Goal: Information Seeking & Learning: Learn about a topic

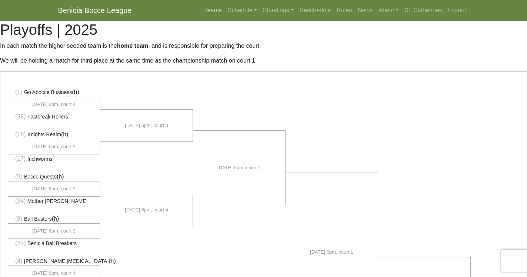
click at [204, 10] on link "Teams" at bounding box center [213, 10] width 23 height 15
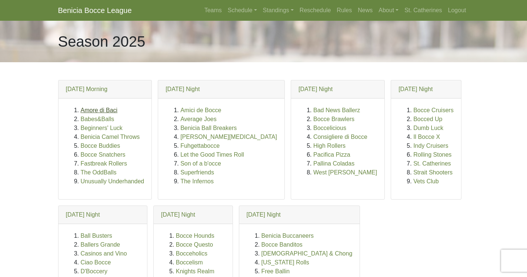
click at [96, 109] on link "Amore di Baci" at bounding box center [99, 110] width 37 height 6
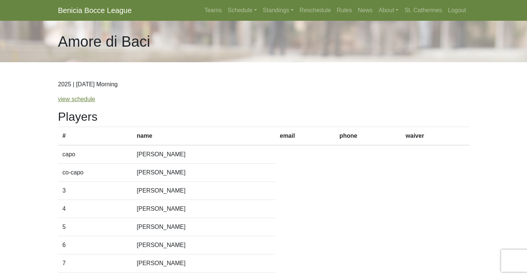
click at [96, 109] on div "2025 | Sunday Morning view schedule Players # name email phone waiver capo Tim …" at bounding box center [264, 197] width 422 height 270
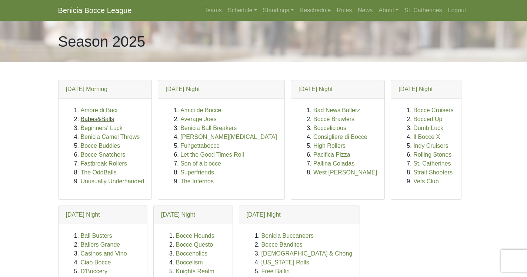
click at [93, 117] on link "Babes&Balls" at bounding box center [98, 119] width 34 height 6
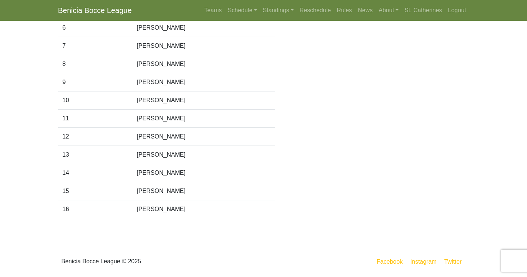
scroll to position [222, 0]
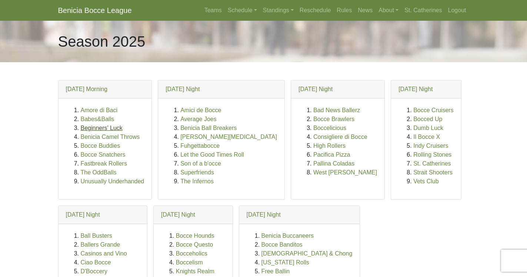
click at [98, 126] on link "Beginners' Luck" at bounding box center [102, 128] width 42 height 6
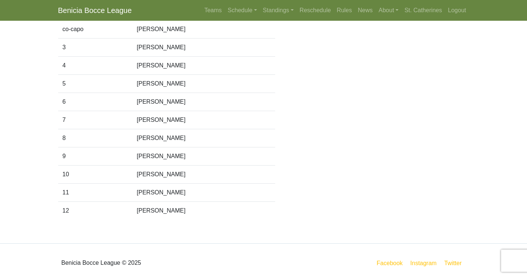
scroll to position [149, 0]
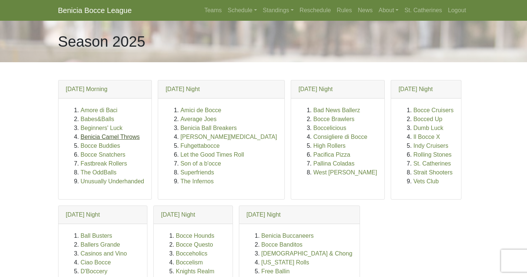
click at [128, 137] on link "Benicia Camel Throws" at bounding box center [110, 137] width 59 height 6
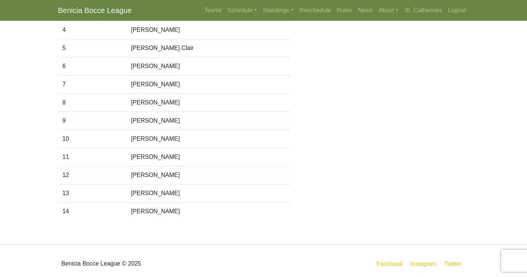
scroll to position [185, 0]
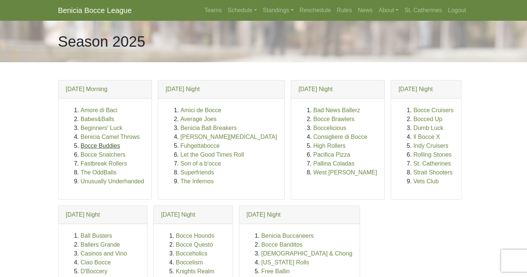
click at [111, 146] on link "Bocce Buddies" at bounding box center [101, 146] width 40 height 6
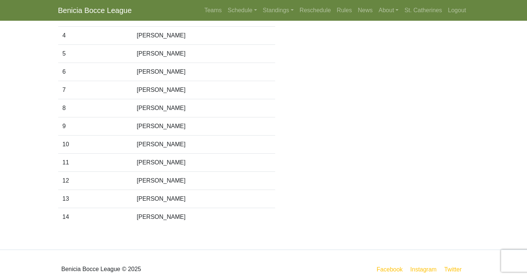
scroll to position [185, 0]
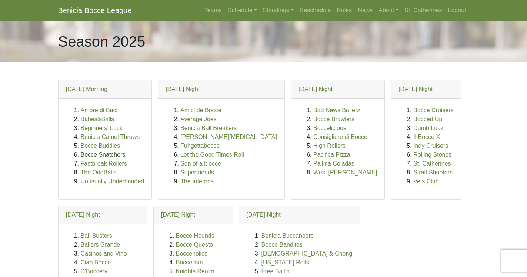
click at [114, 153] on link "Bocce Snatchers" at bounding box center [103, 155] width 45 height 6
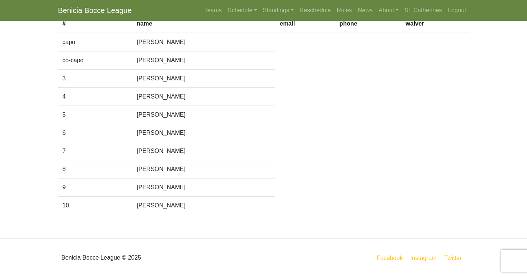
scroll to position [113, 0]
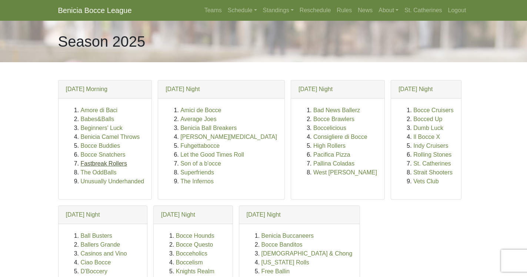
click at [120, 165] on link "Fastbreak Rollers" at bounding box center [104, 163] width 46 height 6
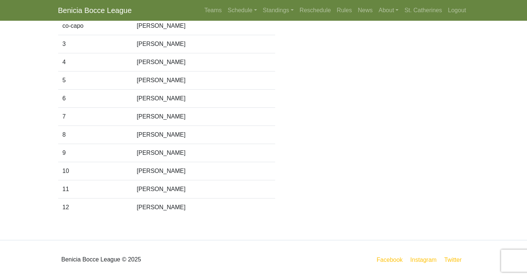
scroll to position [148, 0]
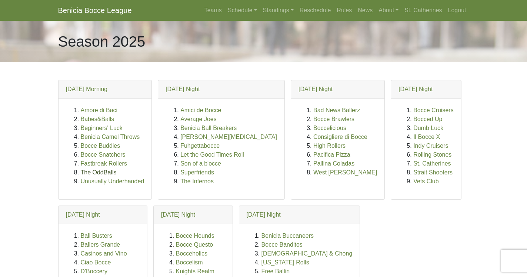
click at [105, 172] on link "The OddBalls" at bounding box center [99, 172] width 36 height 6
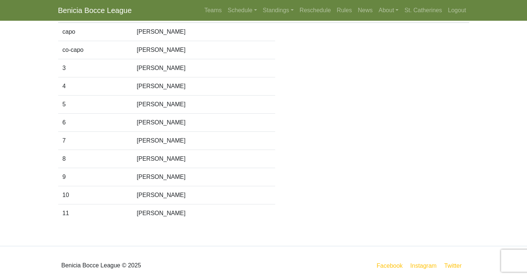
scroll to position [131, 0]
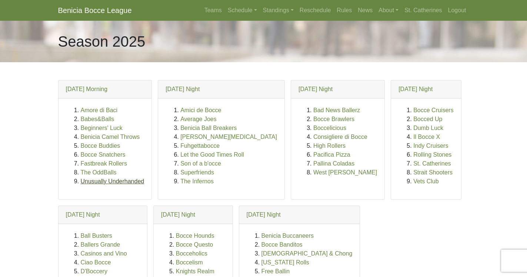
click at [122, 179] on link "Unusually Underhanded" at bounding box center [113, 181] width 64 height 6
click at [102, 110] on link "Amore di Baci" at bounding box center [99, 110] width 37 height 6
click at [103, 118] on link "Babes&Balls" at bounding box center [98, 119] width 34 height 6
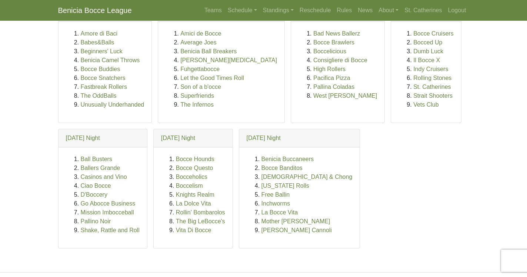
scroll to position [77, 0]
click at [413, 31] on link "Bocce Cruisers" at bounding box center [433, 33] width 40 height 6
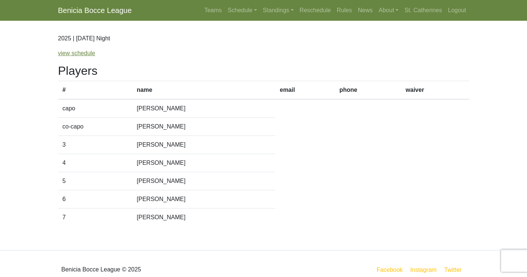
scroll to position [58, 0]
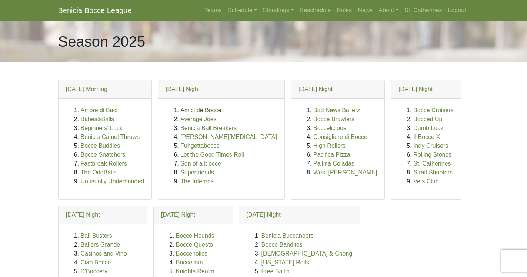
click at [195, 109] on link "Amici de Bocce" at bounding box center [200, 110] width 41 height 6
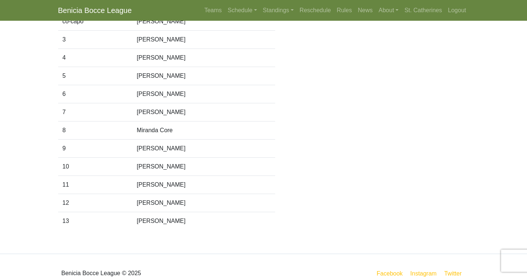
scroll to position [152, 0]
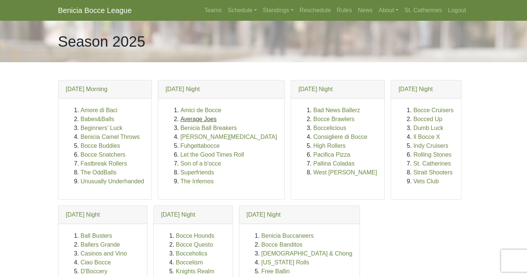
click at [200, 120] on link "Average Joes" at bounding box center [198, 119] width 36 height 6
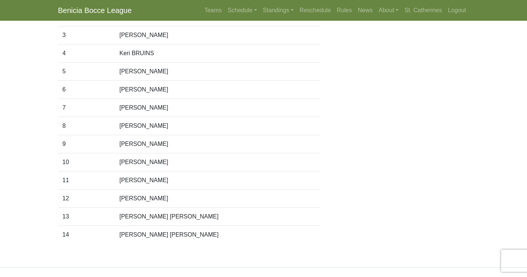
scroll to position [167, 0]
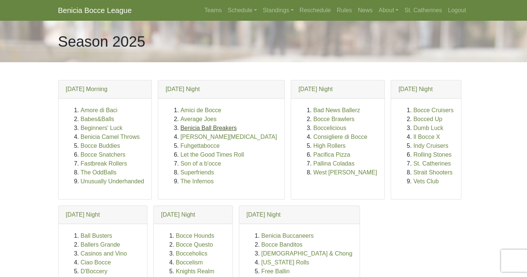
click at [199, 128] on link "Benicia Ball Breakers" at bounding box center [208, 128] width 56 height 6
click at [202, 136] on link "[PERSON_NAME][MEDICAL_DATA]" at bounding box center [228, 137] width 97 height 6
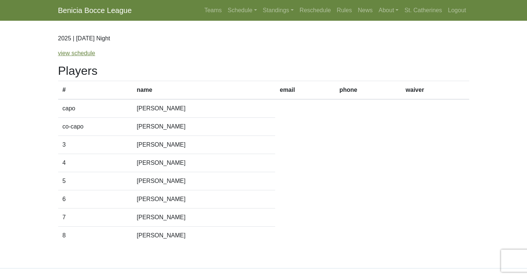
scroll to position [52, 0]
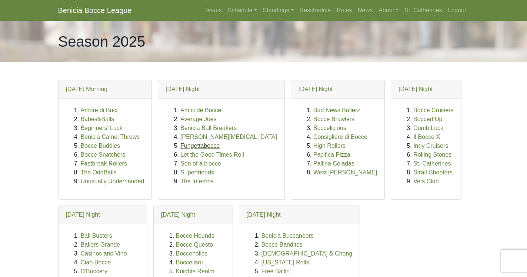
click at [206, 145] on link "Fuhgettabocce" at bounding box center [199, 146] width 39 height 6
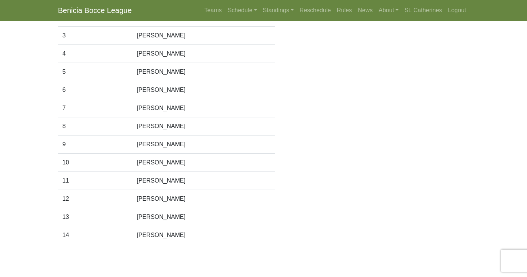
scroll to position [157, 0]
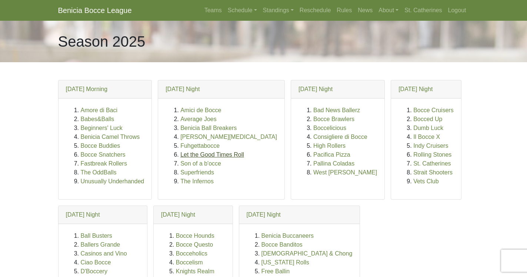
click at [208, 156] on link "Let the Good Times Roll" at bounding box center [212, 155] width 64 height 6
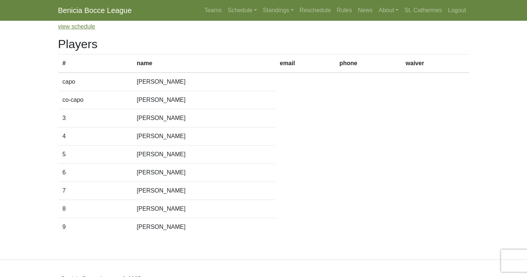
scroll to position [76, 0]
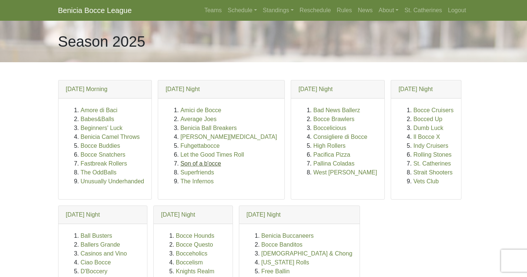
click at [209, 163] on link "Son of a b'occe" at bounding box center [200, 163] width 41 height 6
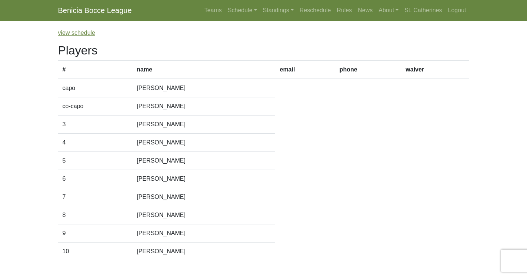
scroll to position [70, 0]
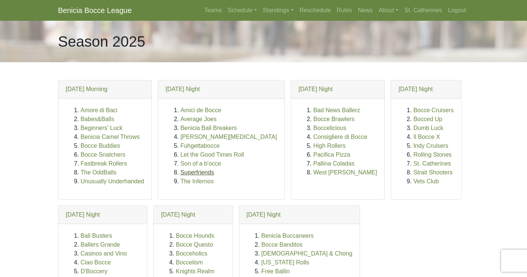
click at [209, 173] on link "Superfriends" at bounding box center [197, 172] width 34 height 6
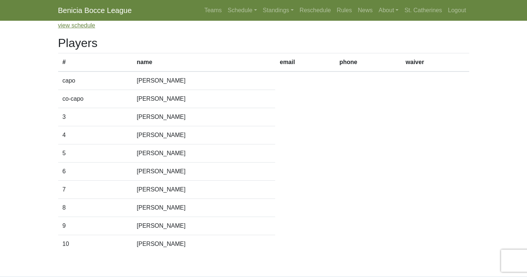
scroll to position [80, 0]
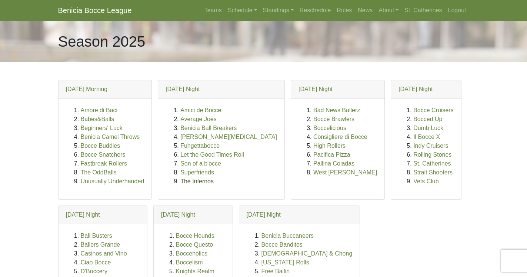
click at [201, 182] on link "The Infernos" at bounding box center [196, 181] width 33 height 6
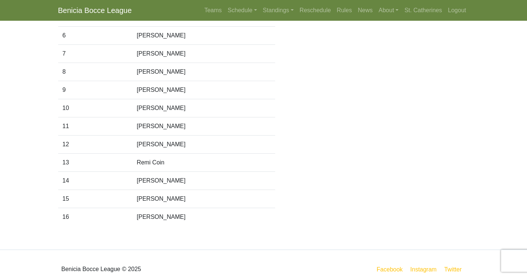
scroll to position [215, 0]
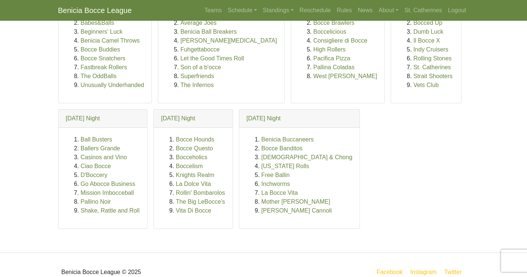
scroll to position [103, 0]
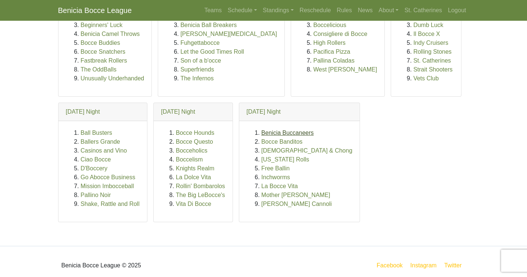
click at [274, 134] on link "Benicia Buccaneers" at bounding box center [288, 133] width 52 height 6
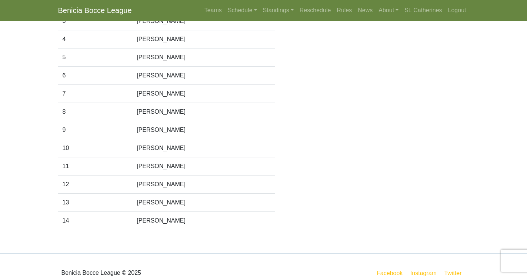
scroll to position [171, 0]
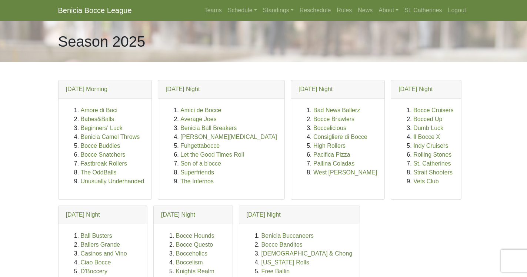
scroll to position [103, 0]
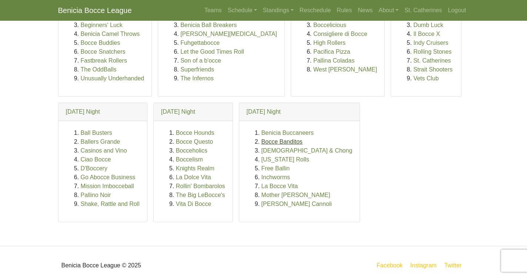
click at [279, 142] on link "Bocce Banditos" at bounding box center [282, 142] width 41 height 6
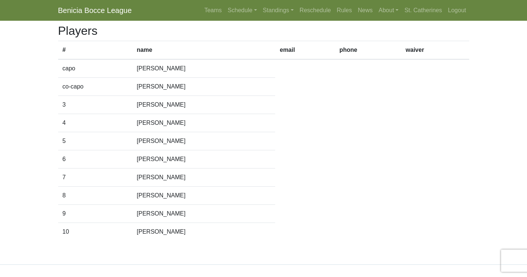
scroll to position [87, 0]
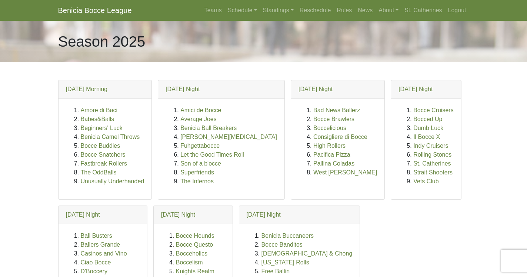
scroll to position [103, 0]
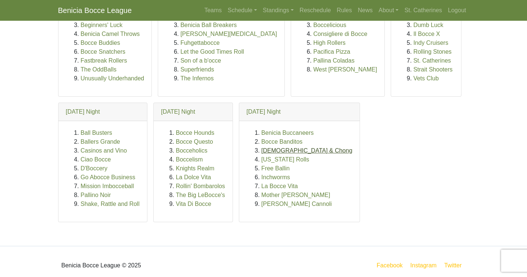
click at [276, 150] on link "[DEMOGRAPHIC_DATA] & Chong" at bounding box center [307, 150] width 91 height 6
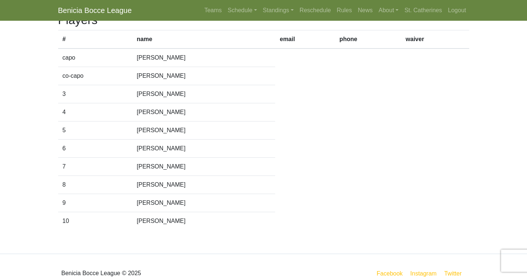
scroll to position [100, 0]
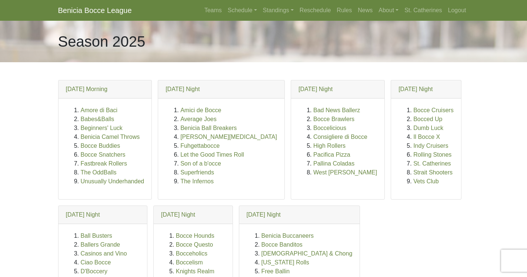
scroll to position [103, 0]
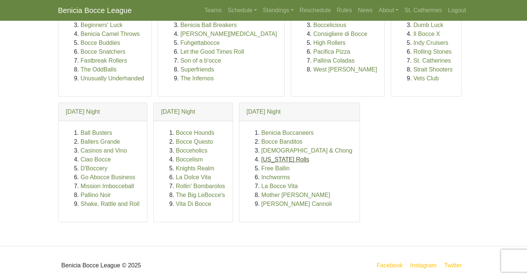
click at [280, 159] on link "[US_STATE] Rolls" at bounding box center [286, 159] width 48 height 6
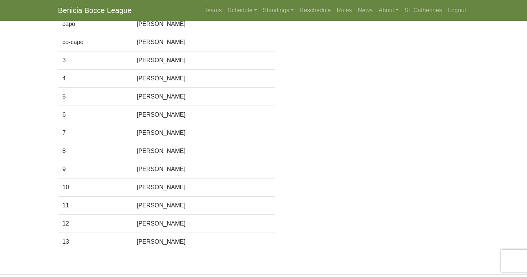
scroll to position [140, 0]
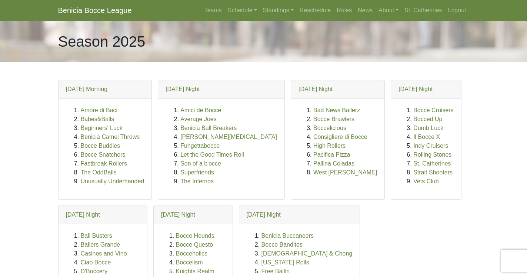
scroll to position [103, 0]
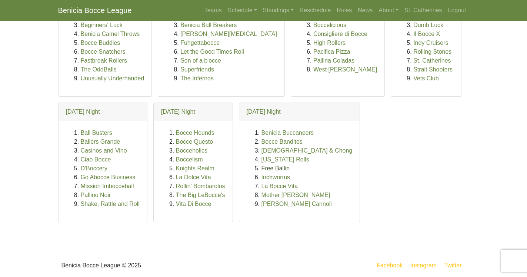
click at [275, 167] on link "Free Ballin" at bounding box center [276, 168] width 28 height 6
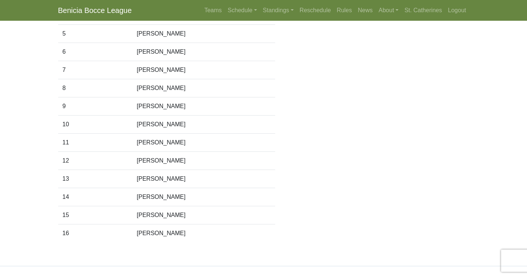
scroll to position [204, 0]
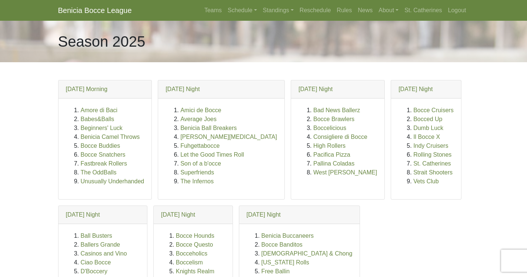
scroll to position [103, 0]
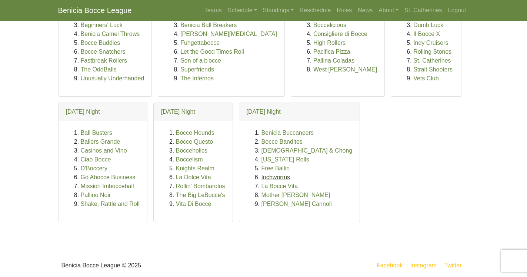
click at [273, 177] on link "Inchworms" at bounding box center [276, 177] width 29 height 6
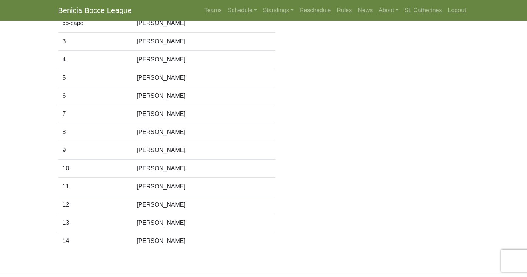
scroll to position [154, 0]
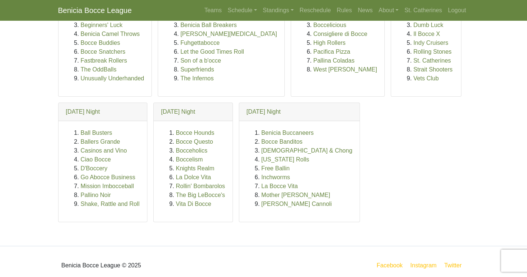
scroll to position [103, 0]
click at [274, 186] on link "La Bocce Vita" at bounding box center [280, 186] width 36 height 6
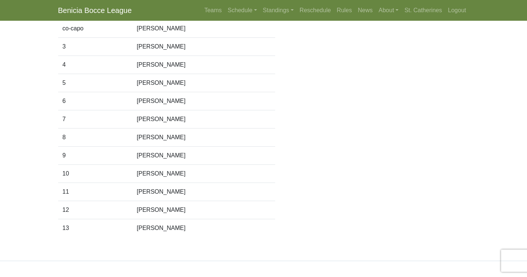
scroll to position [156, 0]
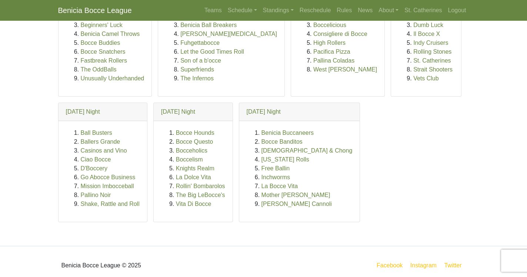
scroll to position [103, 0]
click at [272, 186] on link "La Bocce Vita" at bounding box center [280, 186] width 36 height 6
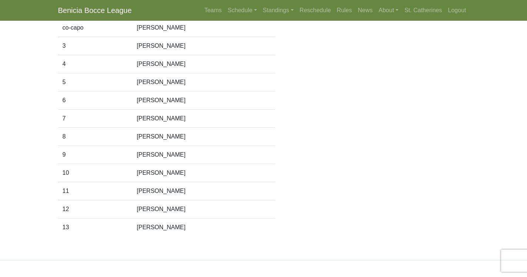
scroll to position [146, 0]
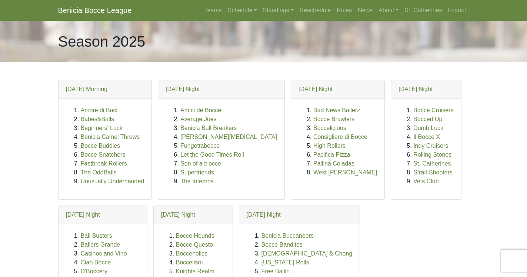
scroll to position [103, 0]
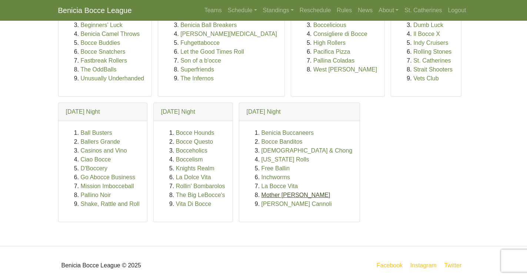
click at [282, 195] on link "Mother Yuccas" at bounding box center [296, 195] width 69 height 6
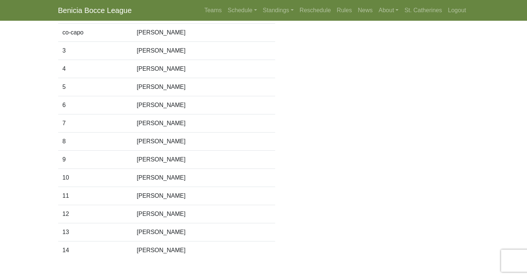
scroll to position [149, 0]
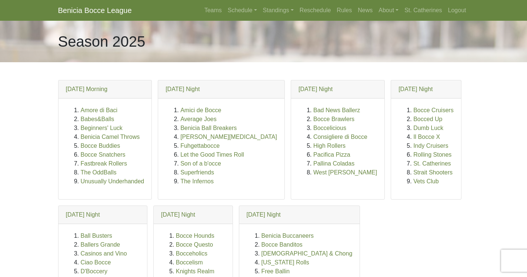
scroll to position [103, 0]
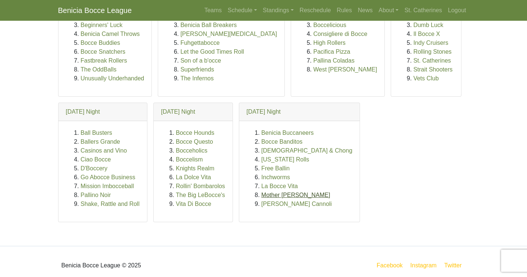
click at [274, 195] on link "Mother [PERSON_NAME]" at bounding box center [296, 195] width 69 height 6
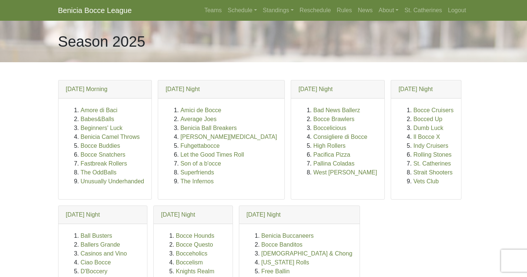
scroll to position [103, 0]
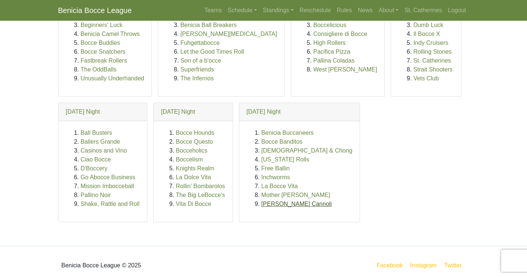
click at [270, 205] on link "[PERSON_NAME] Cannoli" at bounding box center [297, 204] width 70 height 6
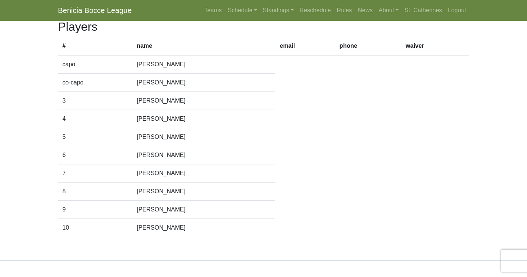
scroll to position [91, 0]
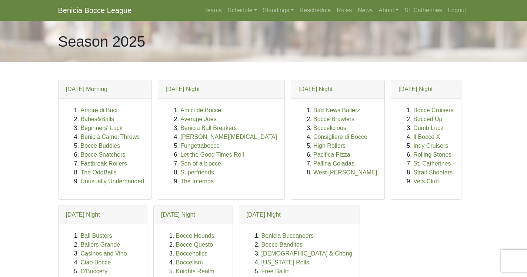
scroll to position [103, 0]
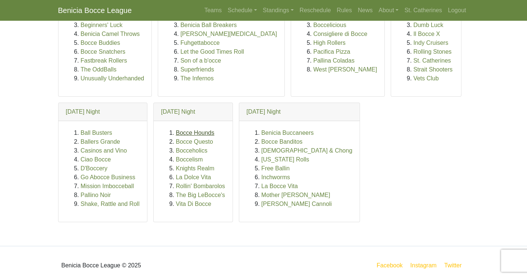
click at [188, 131] on link "Bocce Hounds" at bounding box center [195, 133] width 39 height 6
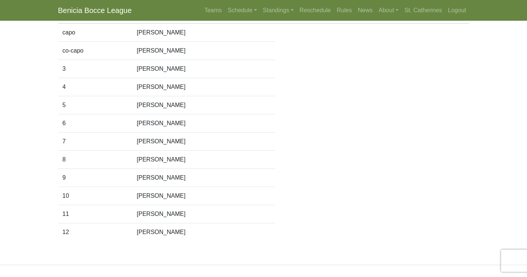
scroll to position [124, 0]
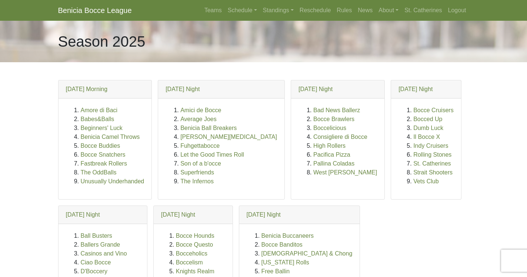
scroll to position [103, 0]
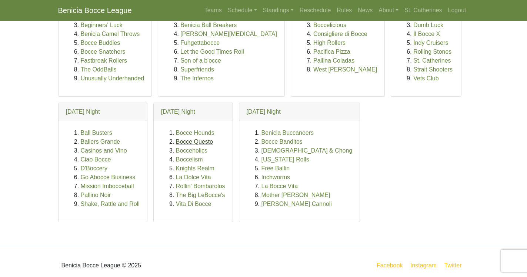
click at [198, 143] on link "Bocce Questo" at bounding box center [194, 142] width 37 height 6
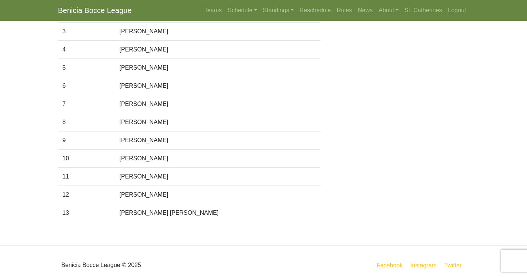
scroll to position [160, 0]
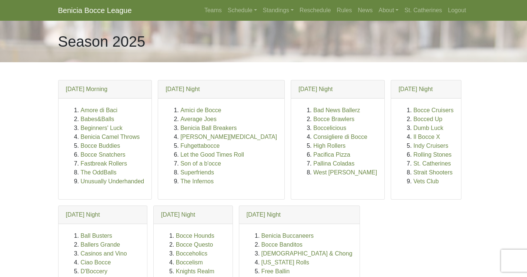
scroll to position [103, 0]
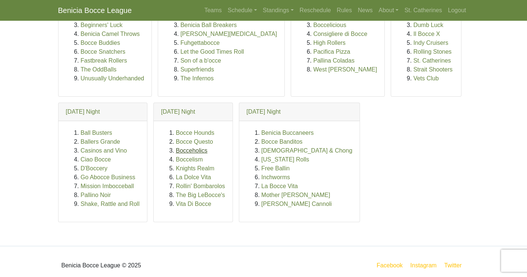
click at [194, 151] on link "Bocceholics" at bounding box center [191, 150] width 31 height 6
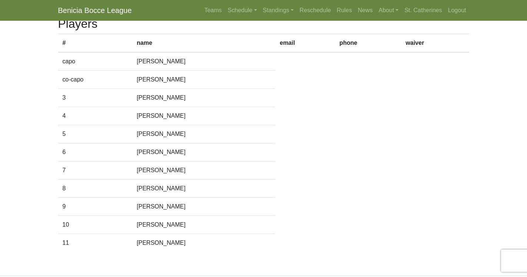
scroll to position [108, 0]
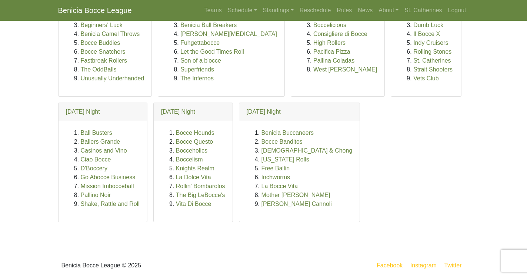
scroll to position [103, 0]
click at [187, 160] on link "Boccelism" at bounding box center [189, 159] width 27 height 6
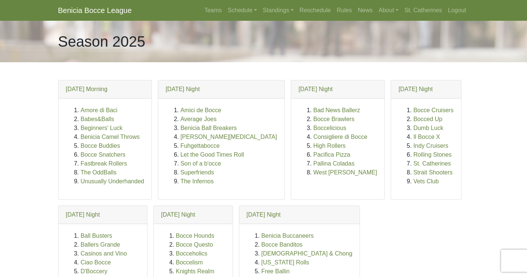
scroll to position [103, 0]
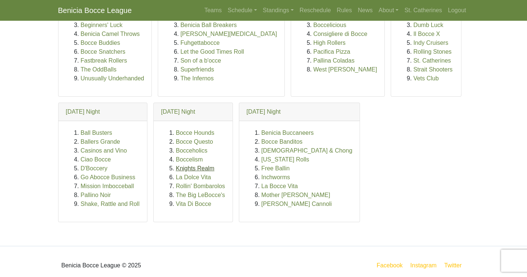
click at [195, 170] on link "Knights Realm" at bounding box center [195, 168] width 39 height 6
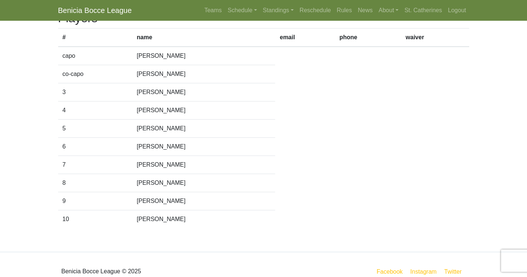
scroll to position [101, 0]
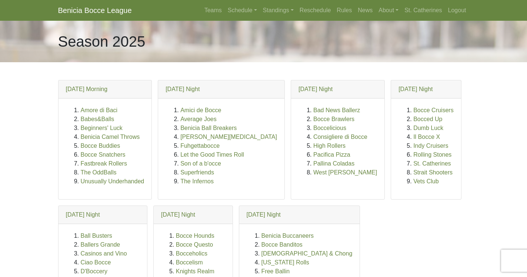
scroll to position [103, 0]
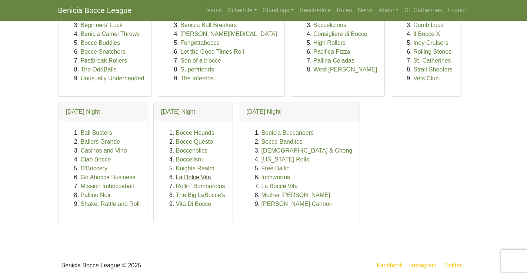
click at [186, 178] on link "La Dolce Vita" at bounding box center [193, 177] width 35 height 6
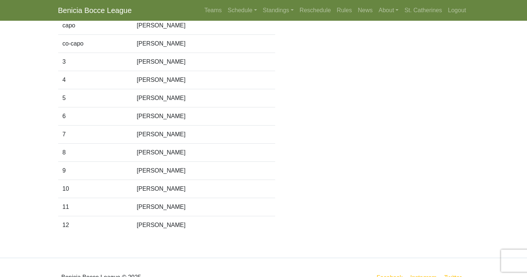
scroll to position [131, 0]
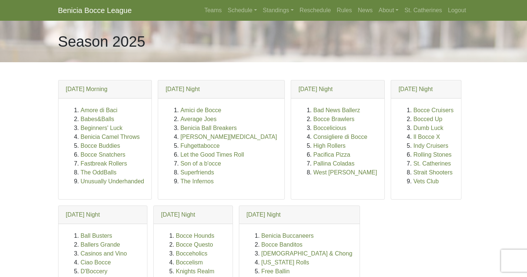
scroll to position [103, 0]
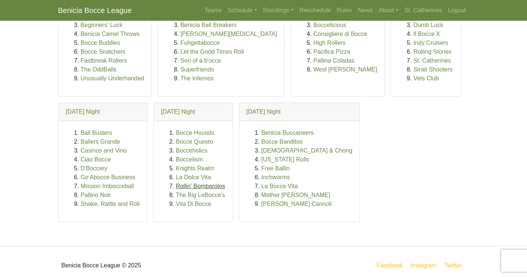
click at [192, 185] on link "Rollin' Bombarolos" at bounding box center [200, 186] width 49 height 6
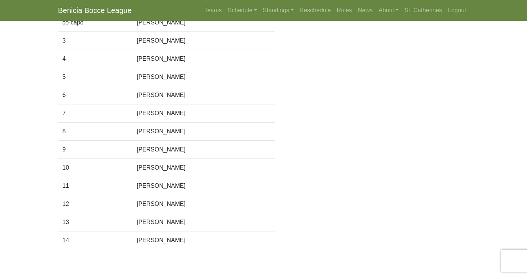
scroll to position [151, 0]
